Goal: Transaction & Acquisition: Purchase product/service

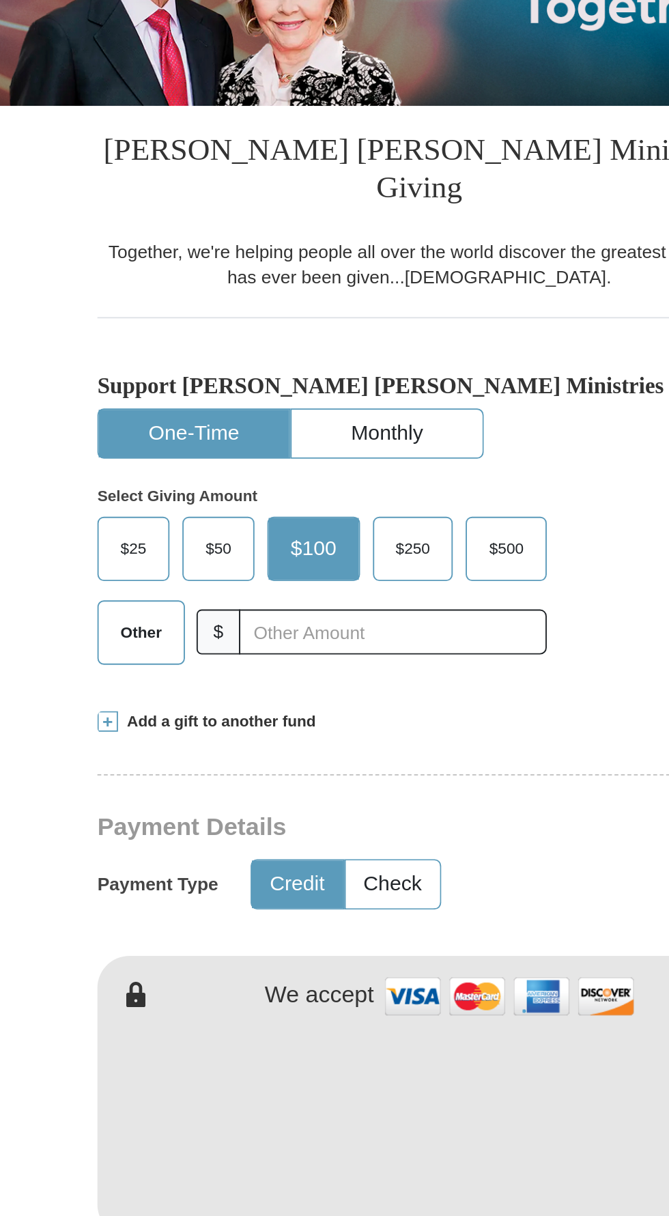
click at [181, 556] on span "Other" at bounding box center [187, 566] width 36 height 20
click at [0, 0] on input "Other" at bounding box center [0, 0] width 0 height 0
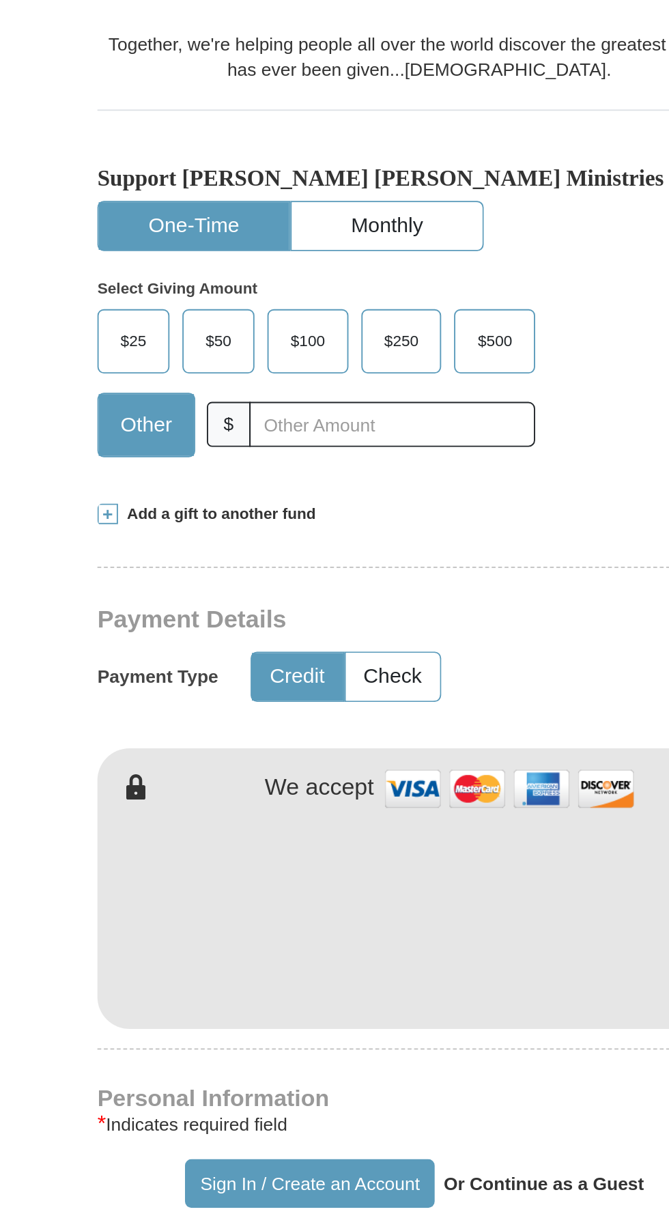
click at [230, 608] on span "Add a gift to another fund" at bounding box center [227, 614] width 105 height 12
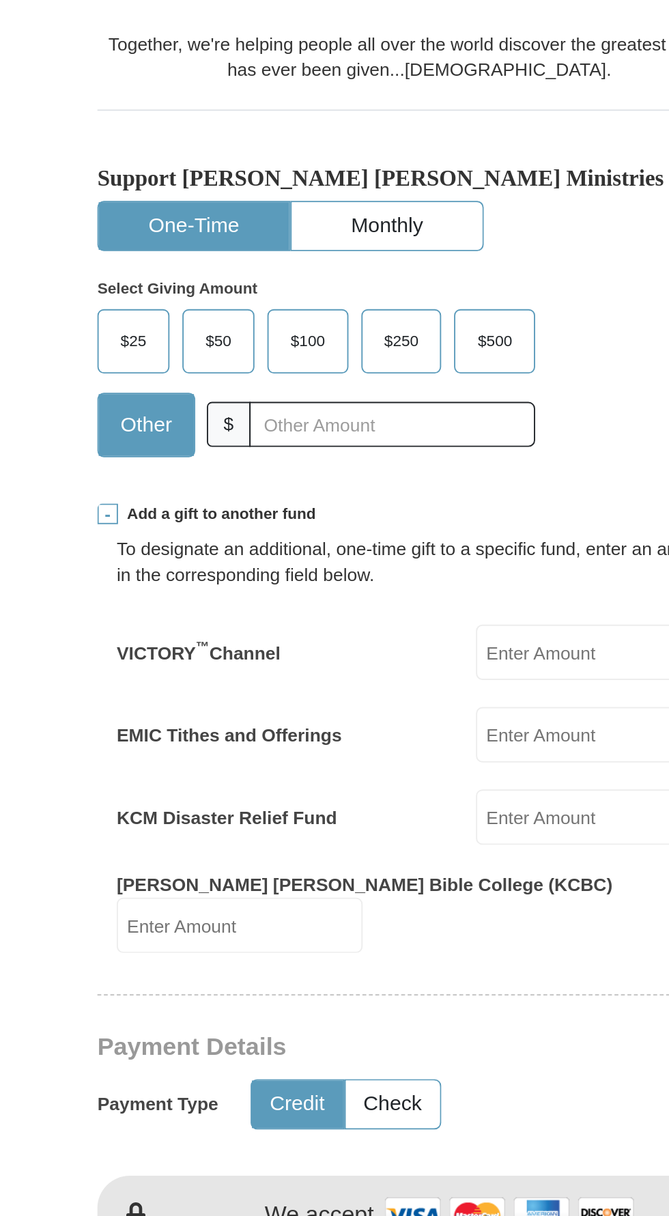
click at [403, 716] on input "EMIC Tithes and Offerings" at bounding box center [430, 730] width 130 height 29
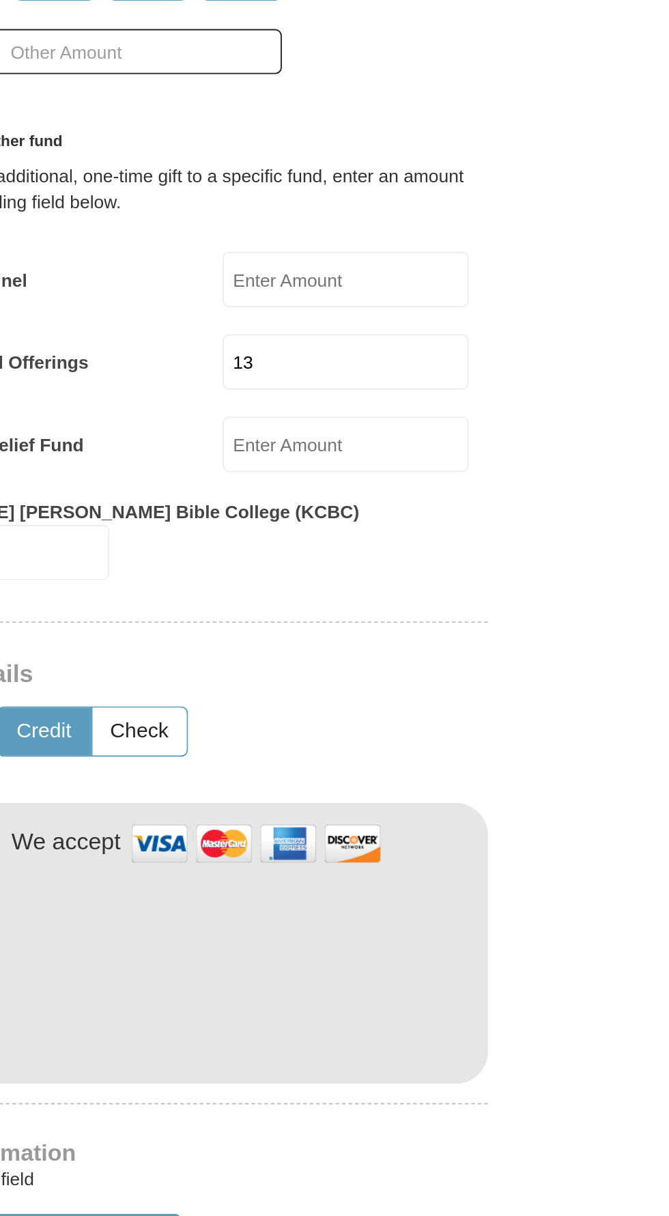
type input "133.00"
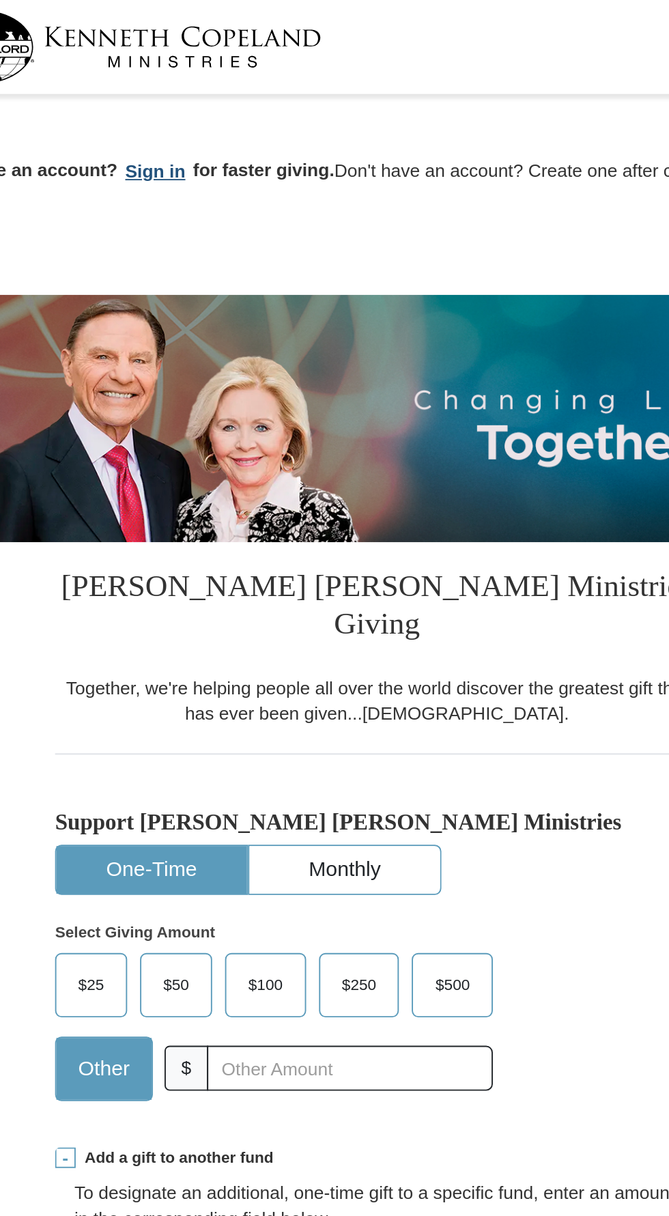
click at [210, 96] on button "Sign in" at bounding box center [217, 91] width 40 height 16
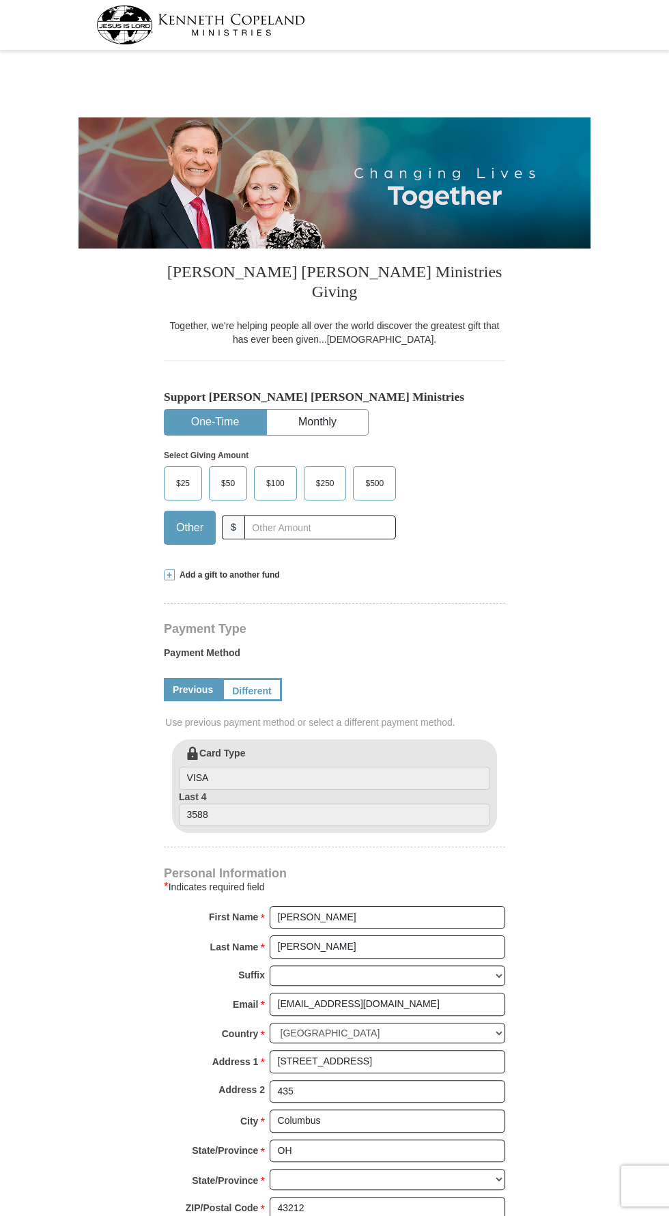
select select "OH"
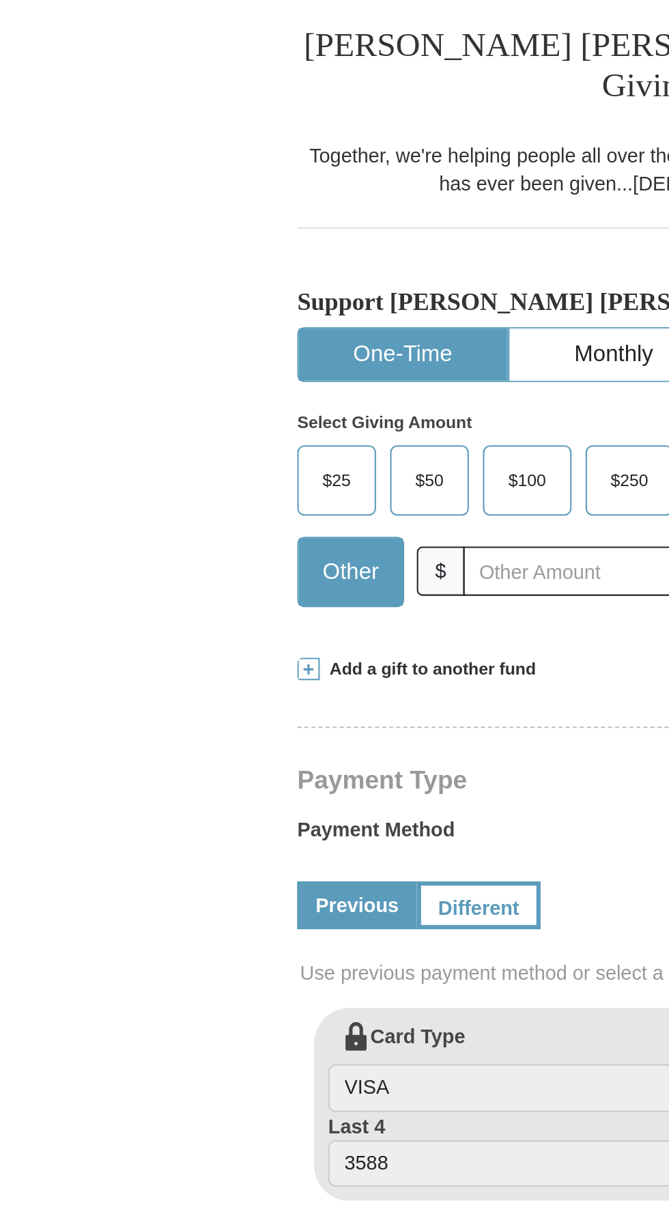
click at [231, 569] on span "Add a gift to another fund" at bounding box center [227, 575] width 105 height 12
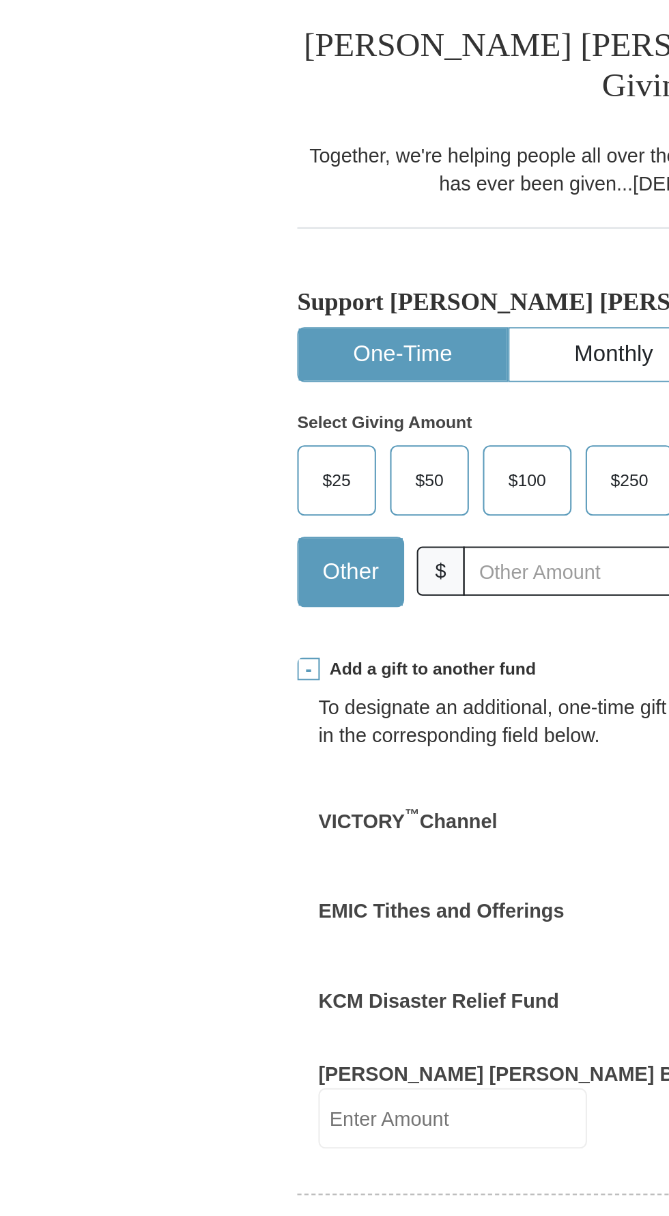
click at [265, 686] on label "EMIC Tithes and Offerings" at bounding box center [233, 693] width 119 height 14
click at [365, 677] on input "133.00" at bounding box center [430, 691] width 130 height 29
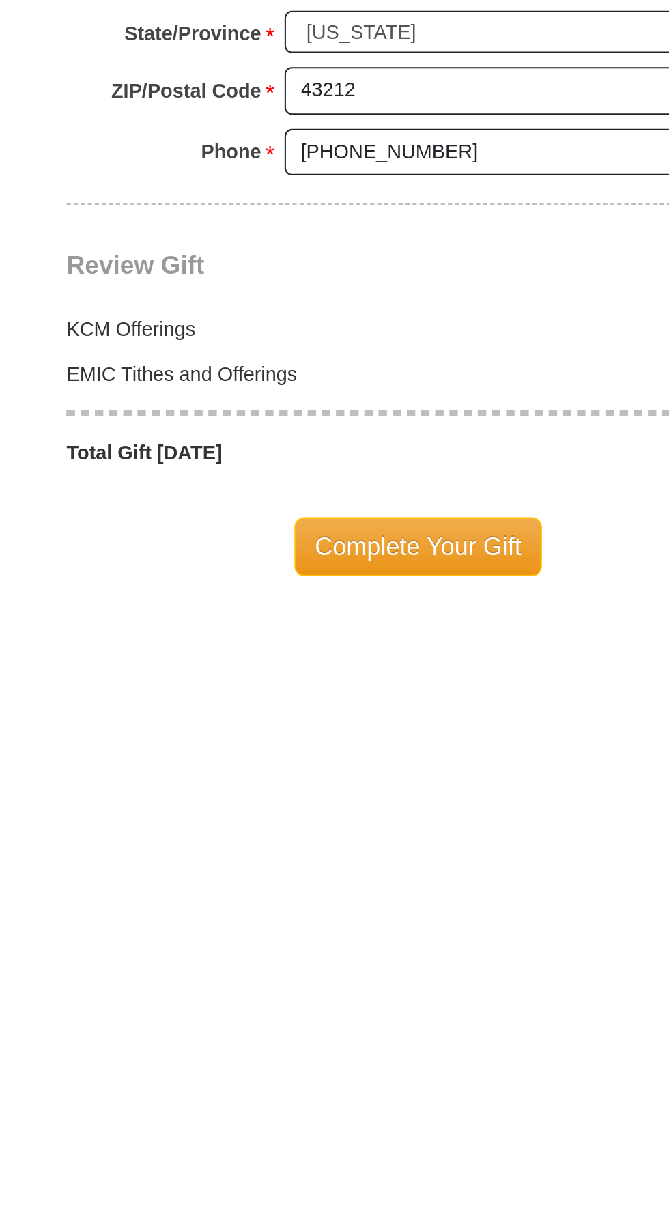
scroll to position [436, 0]
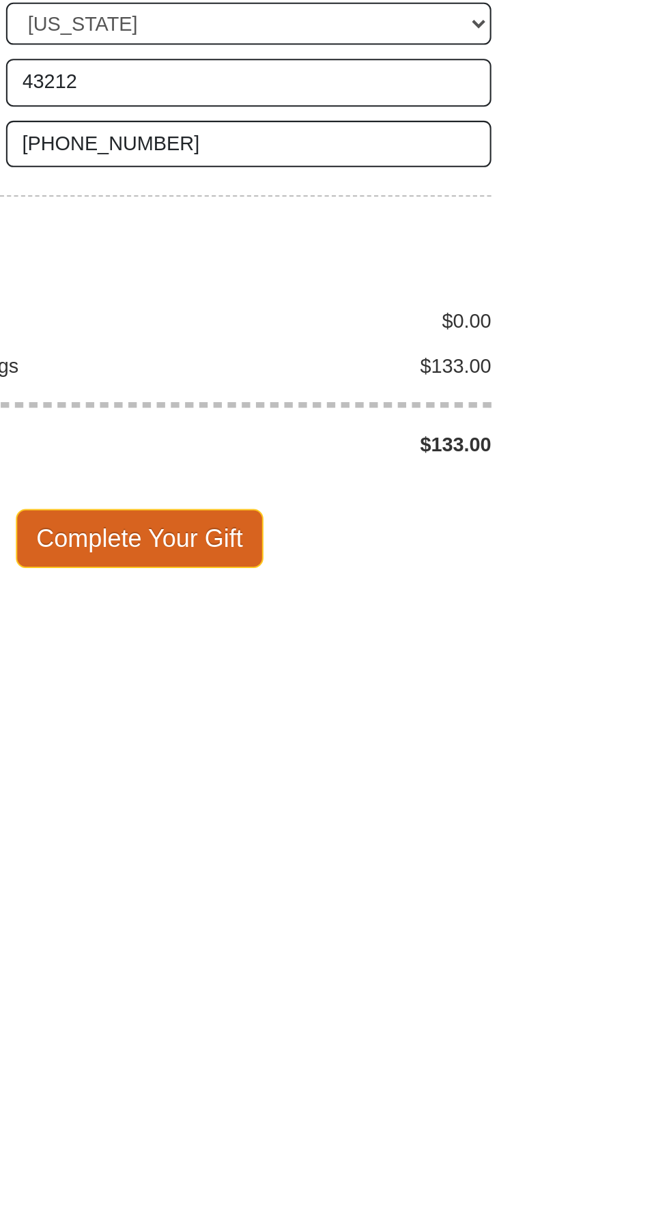
click at [360, 1176] on span "Complete Your Gift" at bounding box center [334, 1190] width 121 height 29
